Goal: Communication & Community: Share content

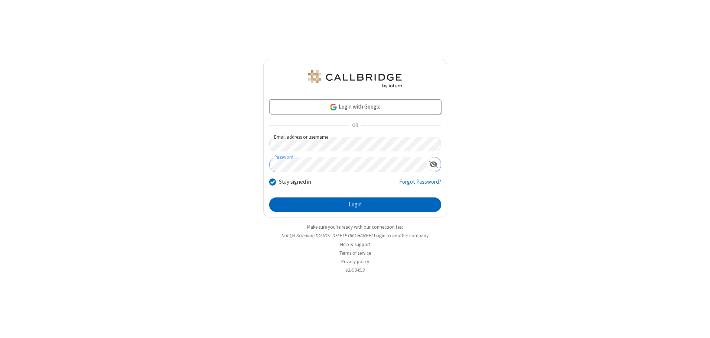
click at [355, 204] on button "Login" at bounding box center [355, 204] width 172 height 15
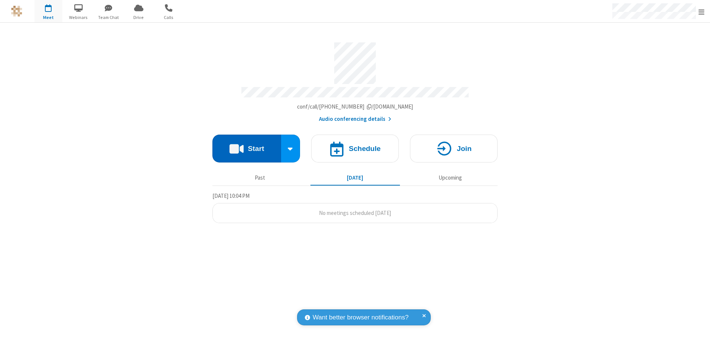
click at [247, 146] on button "Start" at bounding box center [246, 148] width 69 height 28
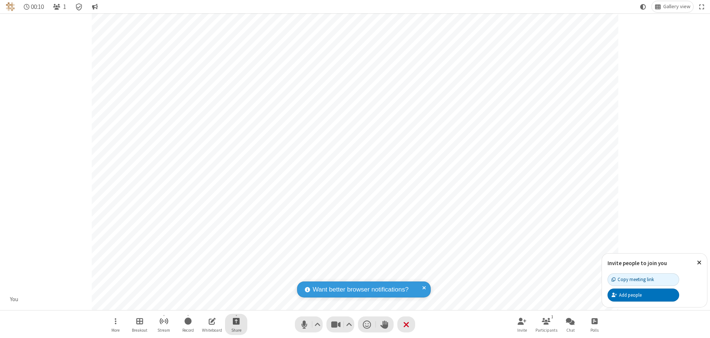
click at [236, 321] on span "Start sharing" at bounding box center [236, 320] width 7 height 9
click at [206, 290] on span "Present files & media" at bounding box center [206, 290] width 9 height 6
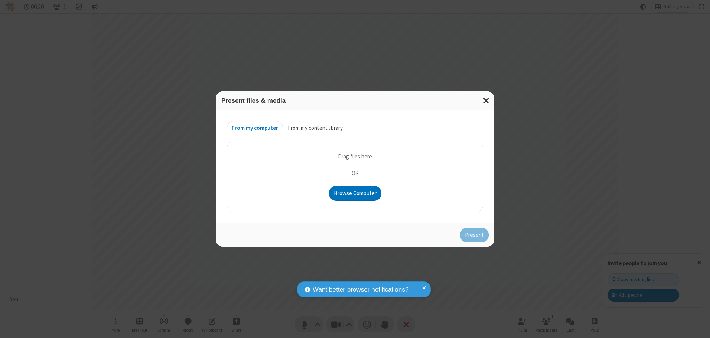
click at [315, 128] on button "From my content library" at bounding box center [315, 128] width 65 height 15
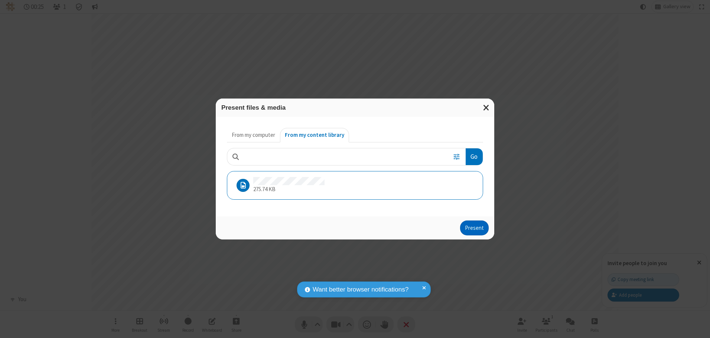
click at [475, 227] on button "Present" at bounding box center [474, 227] width 29 height 15
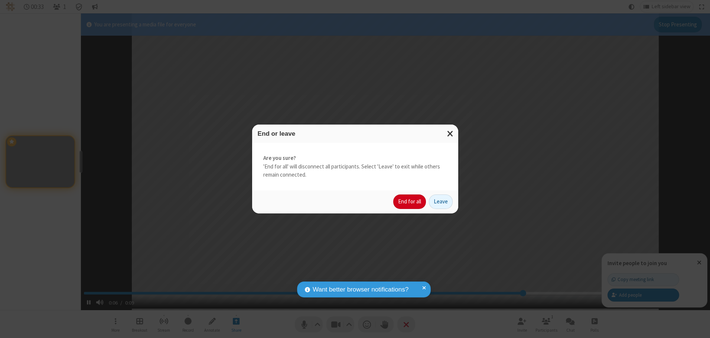
type input "7.634508"
click at [410, 201] on button "End for all" at bounding box center [409, 201] width 33 height 15
